Goal: Unclear

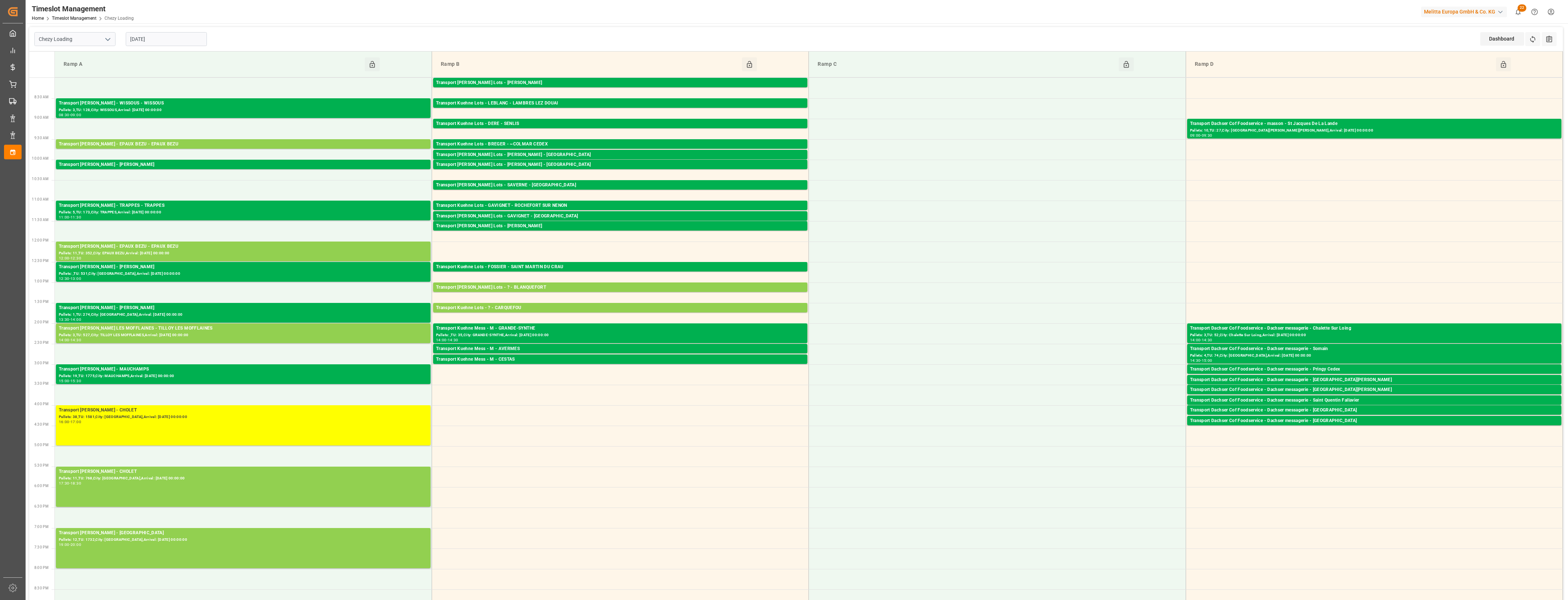
click at [158, 39] on input "[DATE]" at bounding box center [166, 39] width 81 height 14
click at [133, 125] on span "22" at bounding box center [135, 126] width 5 height 5
type input "[DATE]"
